Goal: Information Seeking & Learning: Learn about a topic

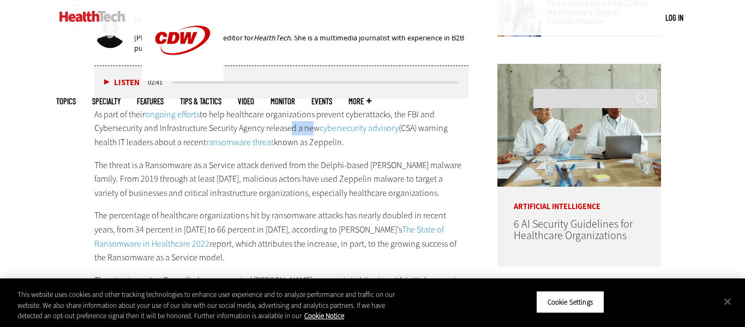
click at [310, 126] on p "As part of their ongoing efforts to help healthcare organizations prevent cyber…" at bounding box center [281, 129] width 374 height 42
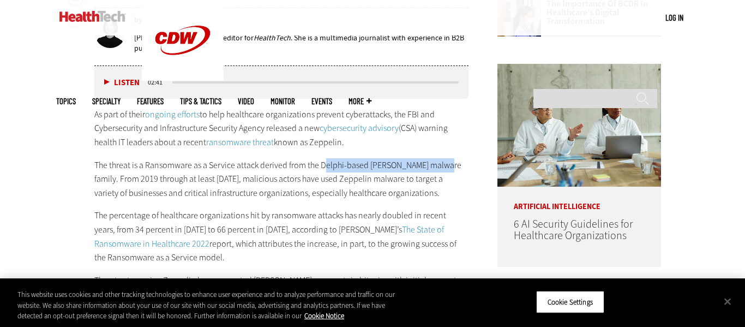
drag, startPoint x: 323, startPoint y: 166, endPoint x: 440, endPoint y: 164, distance: 116.8
click at [440, 164] on p "The threat is a Ransomware as a Service attack derived from the Delphi-based [P…" at bounding box center [281, 179] width 374 height 42
click at [320, 163] on p "The threat is a Ransomware as a Service attack derived from the Delphi-based [P…" at bounding box center [281, 179] width 374 height 42
drag, startPoint x: 320, startPoint y: 163, endPoint x: 437, endPoint y: 165, distance: 116.8
click at [437, 165] on p "The threat is a Ransomware as a Service attack derived from the Delphi-based [P…" at bounding box center [281, 179] width 374 height 42
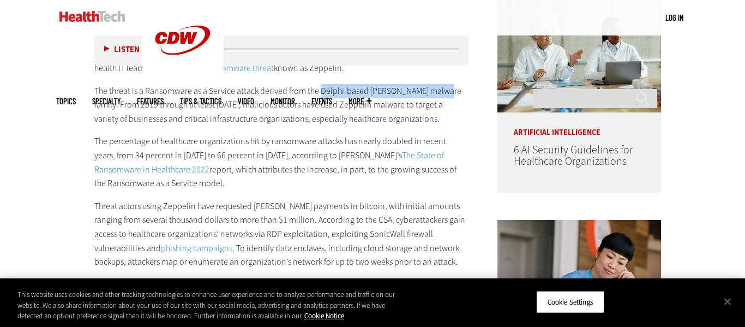
scroll to position [622, 0]
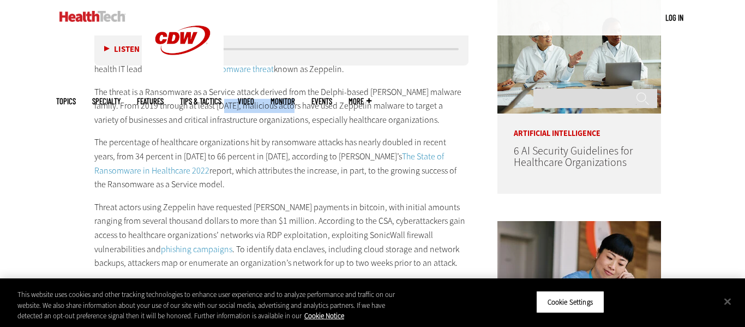
drag, startPoint x: 209, startPoint y: 108, endPoint x: 296, endPoint y: 105, distance: 87.4
click at [296, 105] on p "The threat is a Ransomware as a Service attack derived from the Delphi-based [P…" at bounding box center [281, 106] width 374 height 42
click at [222, 123] on p "The threat is a Ransomware as a Service attack derived from the Delphi-based [P…" at bounding box center [281, 106] width 374 height 42
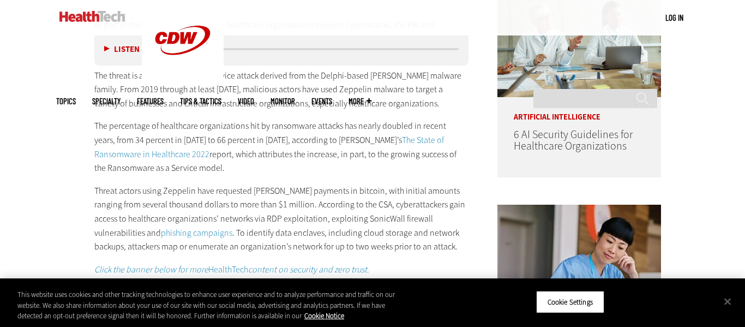
scroll to position [640, 0]
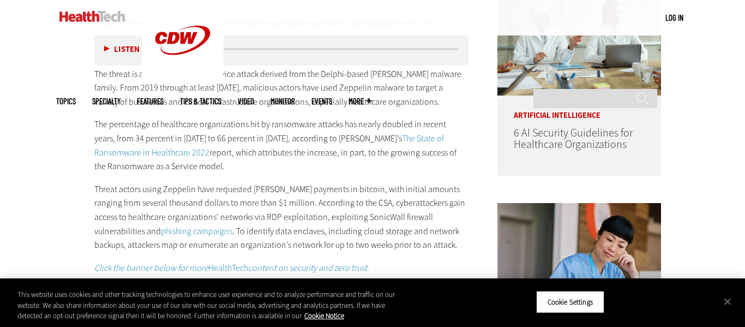
click at [175, 232] on p "Threat actors using Zeppelin have requested [PERSON_NAME] payments in bitcoin, …" at bounding box center [281, 217] width 374 height 70
click at [378, 175] on div "As part of their ongoing efforts to help healthcare organizations prevent cyber…" at bounding box center [281, 145] width 374 height 259
click at [386, 138] on link "The State of Ransomware in Healthcare 2022" at bounding box center [269, 146] width 350 height 26
